Goal: Navigation & Orientation: Find specific page/section

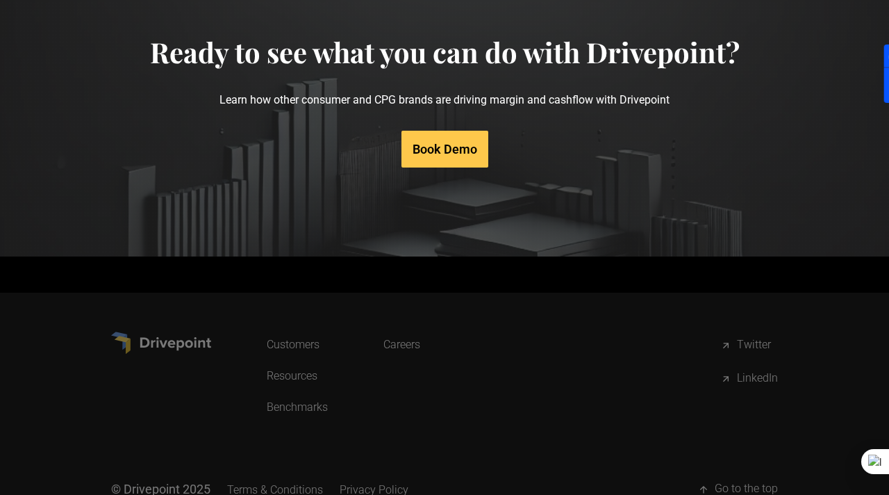
scroll to position [6984, 0]
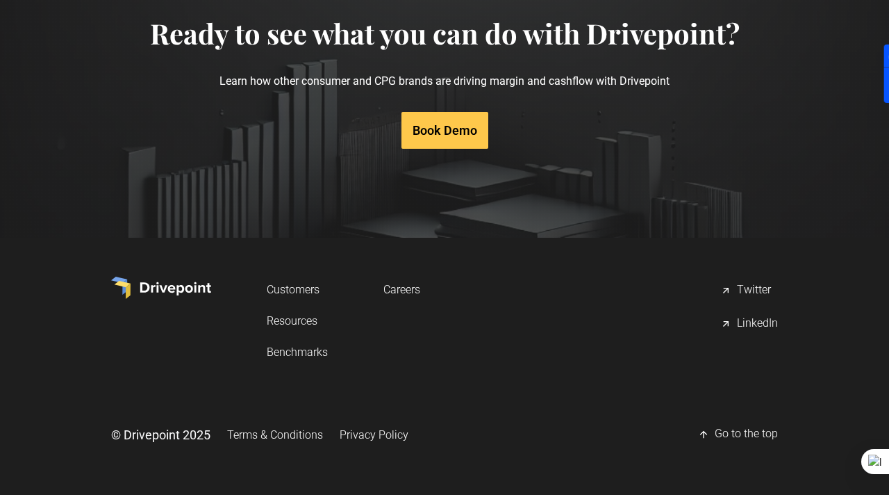
click at [302, 320] on link "Resources" at bounding box center [297, 321] width 61 height 26
click at [744, 320] on div "LinkedIn" at bounding box center [757, 323] width 41 height 17
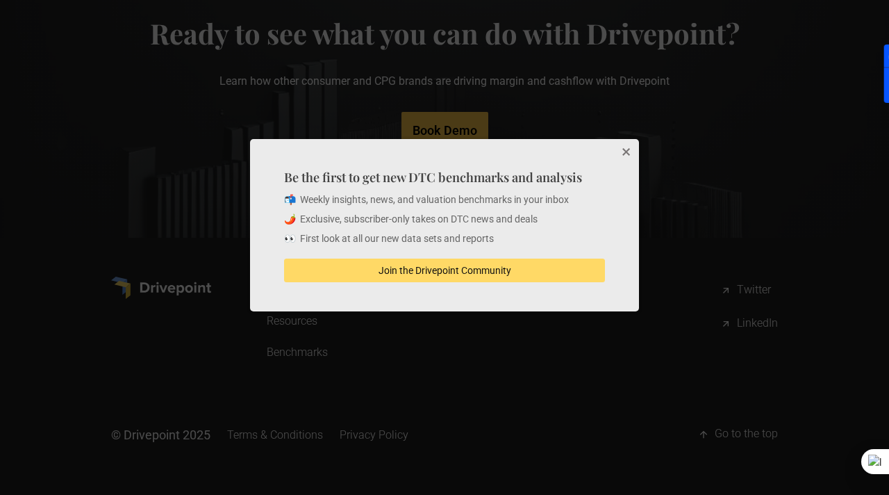
click at [627, 151] on button "Close" at bounding box center [625, 153] width 28 height 28
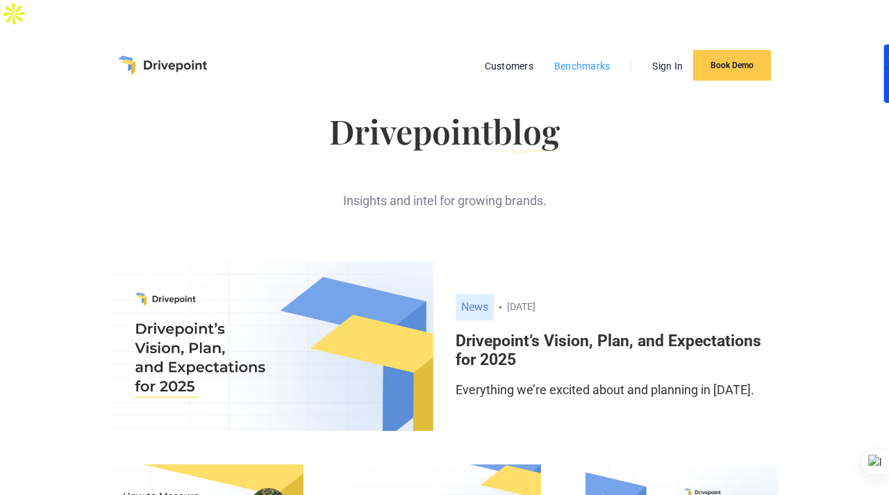
click at [604, 57] on link "Benchmarks" at bounding box center [582, 66] width 70 height 18
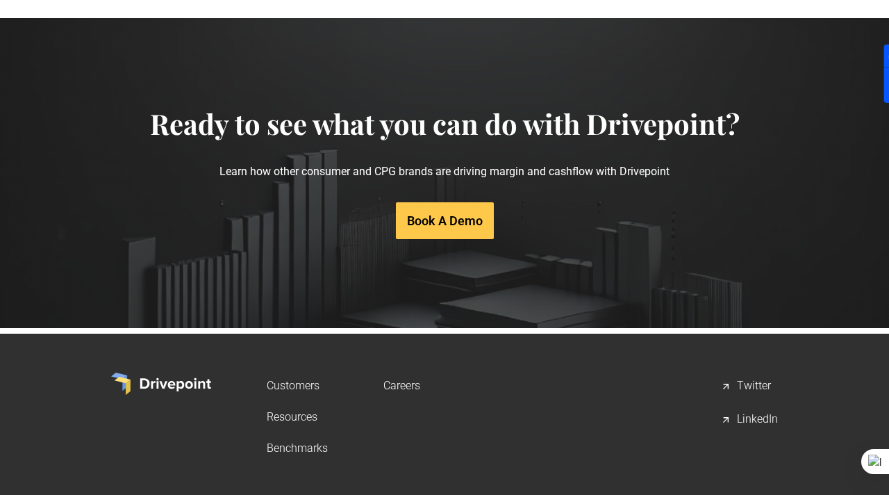
scroll to position [2917, 0]
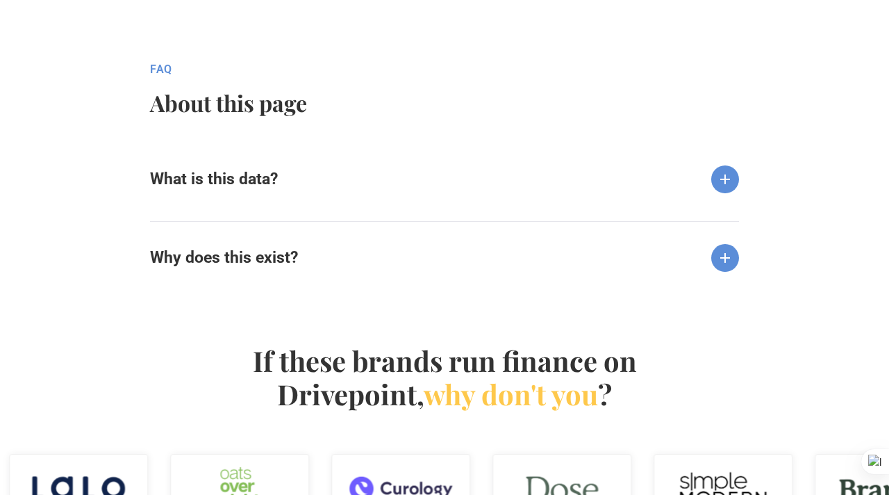
scroll to position [2267, 0]
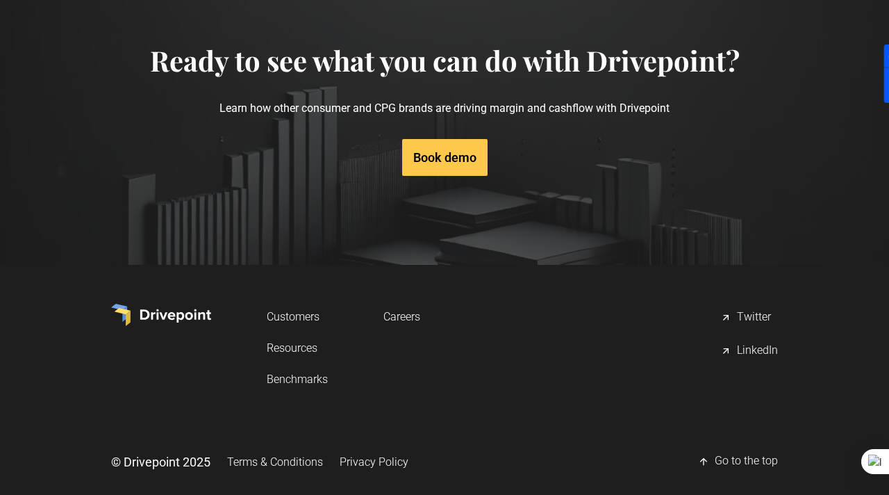
click at [398, 304] on link "Careers" at bounding box center [402, 317] width 37 height 26
